Goal: Find specific page/section

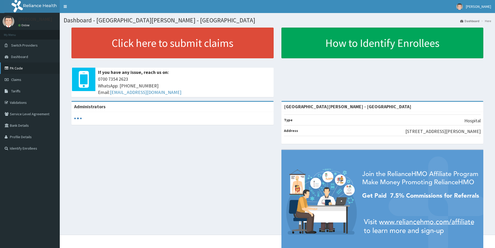
click at [18, 67] on link "PA Code" at bounding box center [30, 67] width 60 height 11
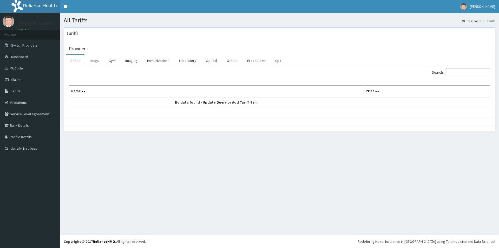
click at [93, 61] on link "Drugs" at bounding box center [94, 60] width 17 height 11
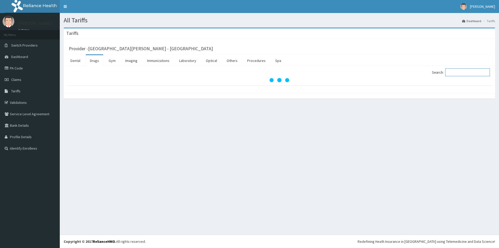
click at [452, 73] on input "Search:" at bounding box center [467, 72] width 45 height 8
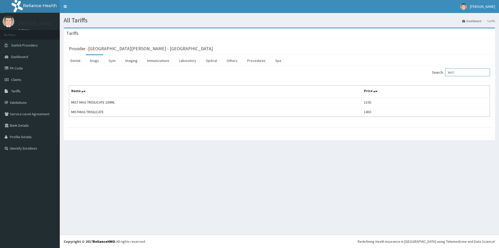
type input "MIST"
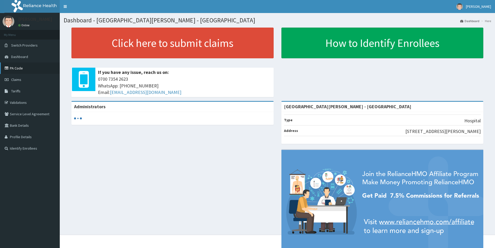
click at [19, 70] on link "PA Code" at bounding box center [30, 67] width 60 height 11
